Goal: Information Seeking & Learning: Learn about a topic

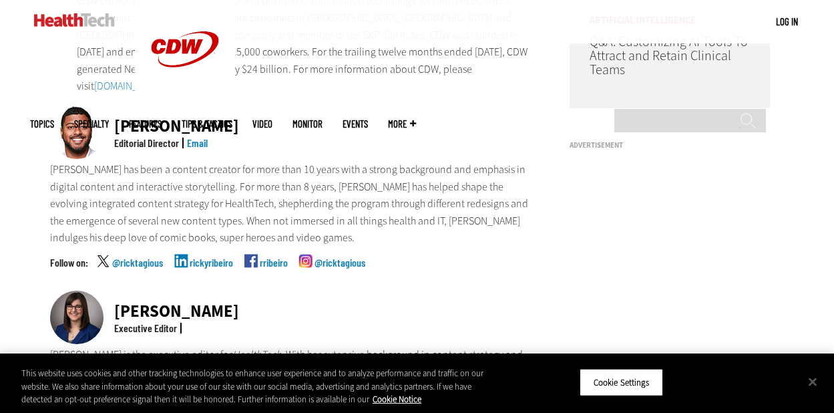
scroll to position [401, 0]
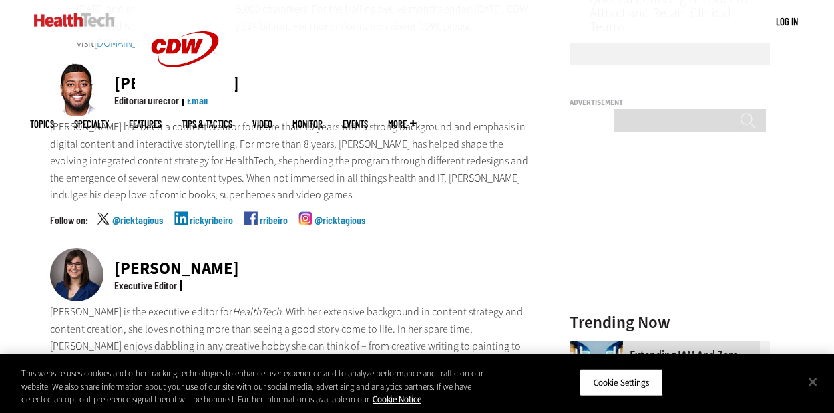
click at [198, 214] on link "rickyribeiro" at bounding box center [211, 230] width 43 height 33
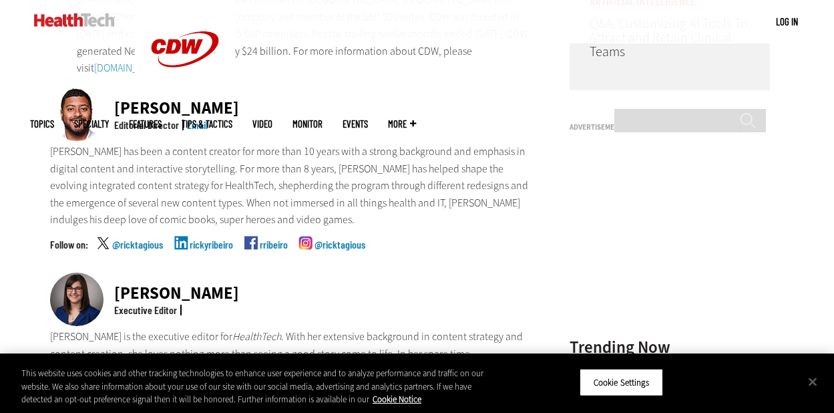
scroll to position [0, 0]
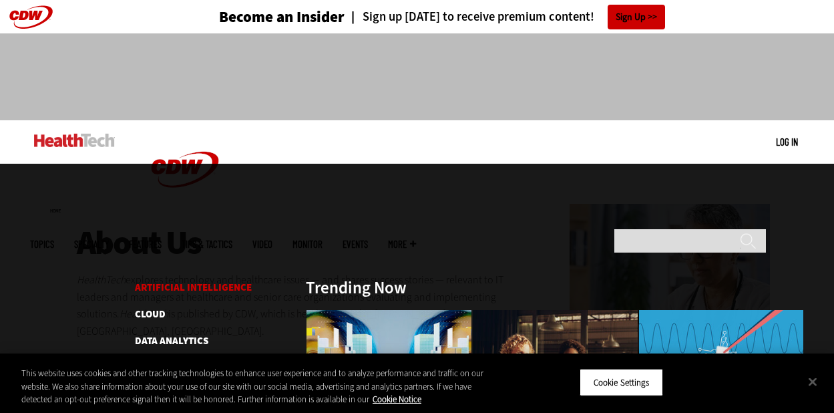
click at [157, 280] on link "Artificial Intelligence" at bounding box center [193, 286] width 117 height 13
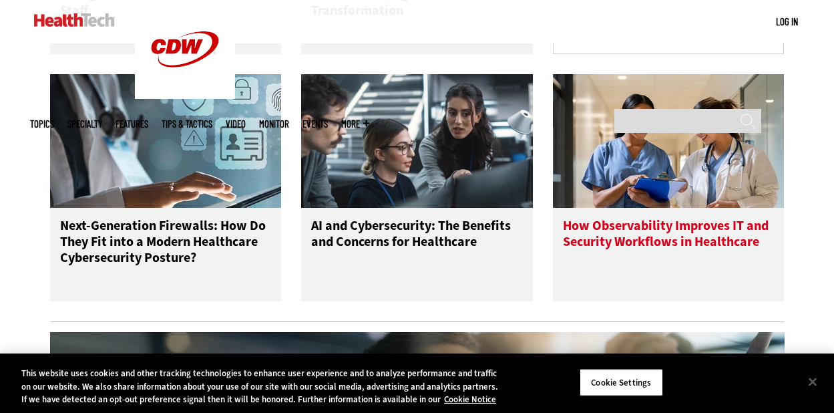
scroll to position [1068, 0]
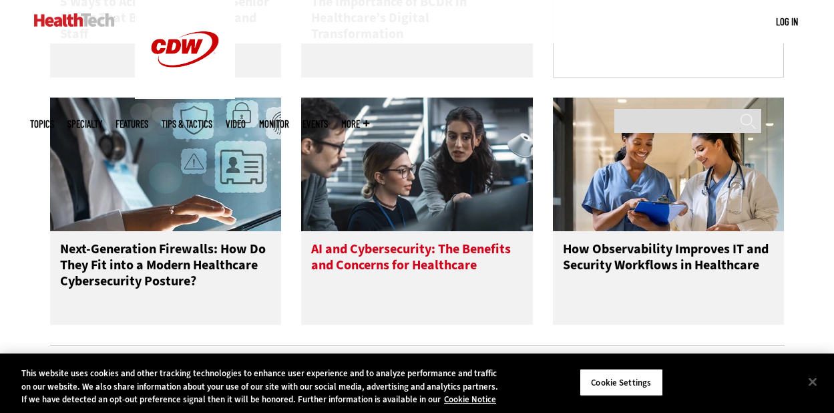
click at [468, 270] on h3 "AI and Cybersecurity: The Benefits and Concerns for Healthcare" at bounding box center [417, 267] width 212 height 53
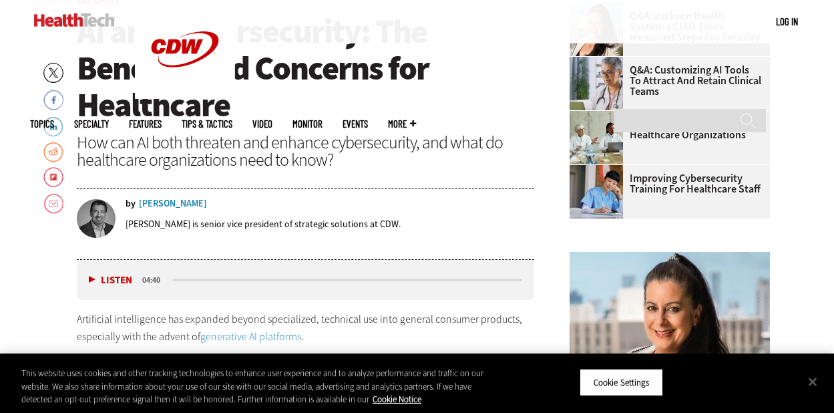
scroll to position [467, 0]
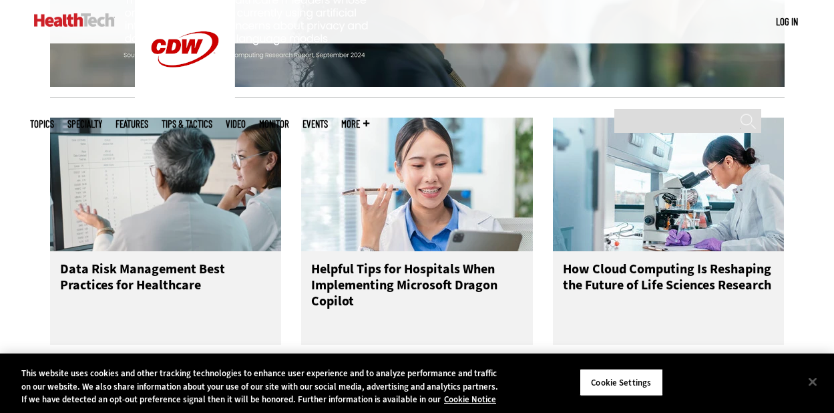
scroll to position [1602, 0]
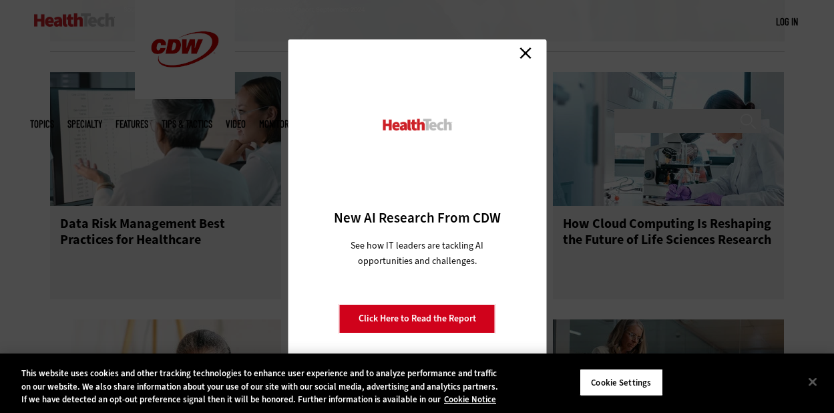
click at [523, 52] on link "Close" at bounding box center [525, 53] width 20 height 20
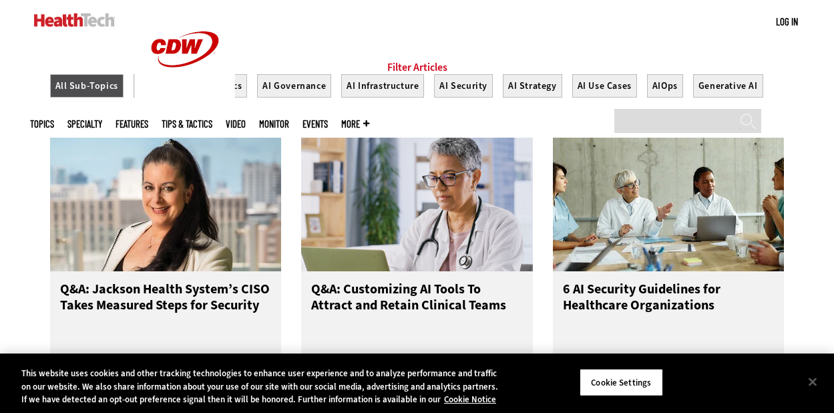
scroll to position [601, 0]
